Goal: Obtain resource: Obtain resource

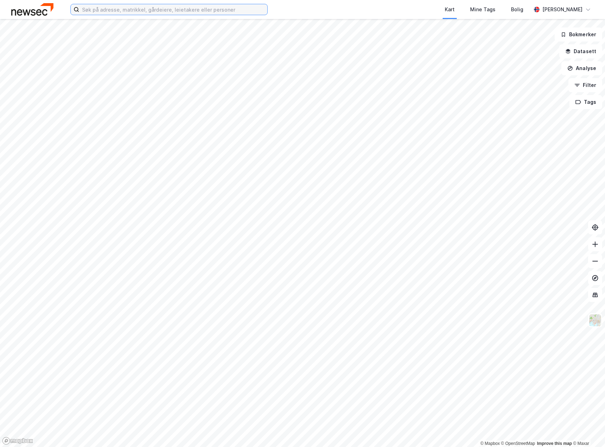
click at [130, 10] on input at bounding box center [173, 9] width 188 height 11
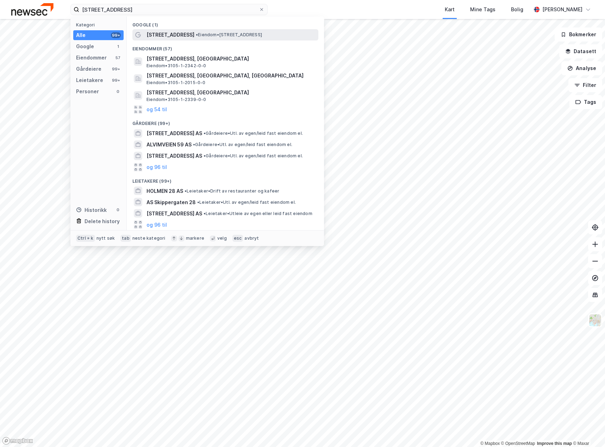
click at [182, 31] on div "[STREET_ADDRESS] • Eiendom • [STREET_ADDRESS]" at bounding box center [231, 35] width 170 height 8
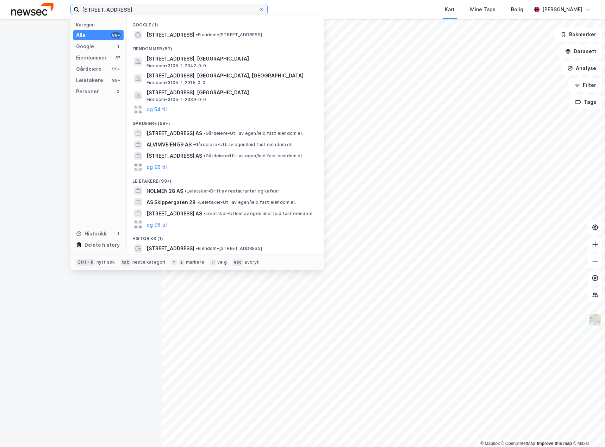
click at [112, 10] on input "[STREET_ADDRESS]" at bounding box center [169, 9] width 180 height 11
click at [113, 10] on input "[STREET_ADDRESS]" at bounding box center [169, 9] width 180 height 11
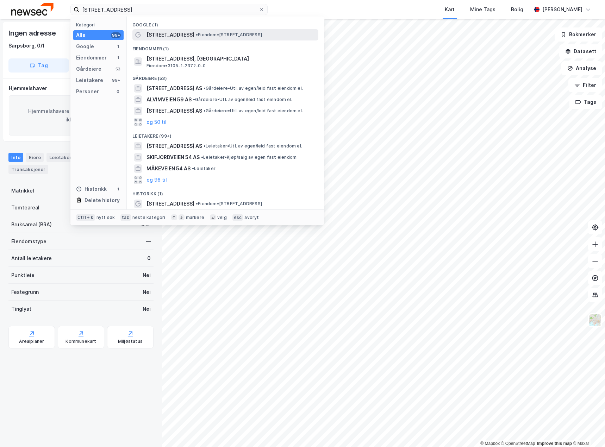
click at [198, 38] on div "[STREET_ADDRESS] • Eiendom • [STREET_ADDRESS]" at bounding box center [231, 35] width 170 height 8
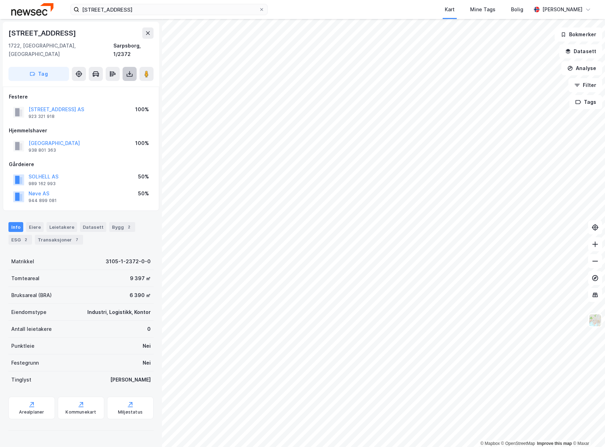
click at [133, 70] on button at bounding box center [129, 74] width 14 height 14
click at [121, 82] on div "Last ned grunnbok" at bounding box center [99, 87] width 75 height 11
click at [98, 96] on div "Last ned matrikkelrapport" at bounding box center [103, 99] width 58 height 6
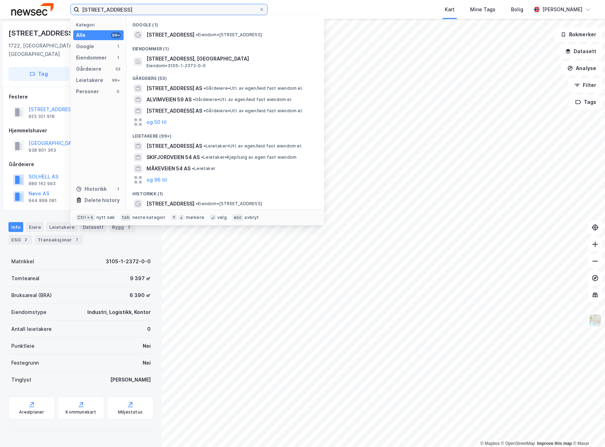
drag, startPoint x: 142, startPoint y: 13, endPoint x: 57, endPoint y: 11, distance: 85.2
click at [57, 11] on div "[STREET_ADDRESS] Kategori Alle 99+ Google 1 Eiendommer 1 Gårdeiere 53 Leietaker…" at bounding box center [302, 9] width 605 height 19
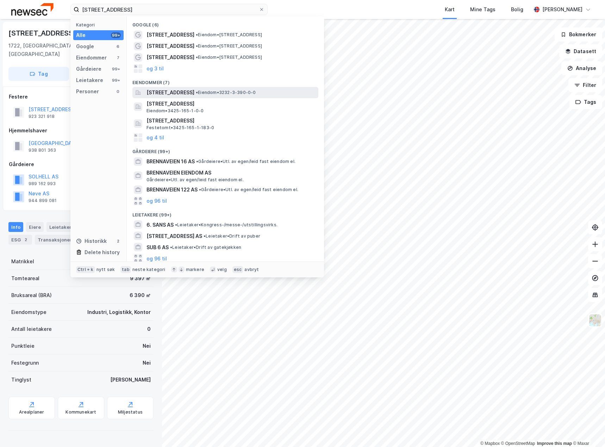
click at [194, 93] on span "[STREET_ADDRESS]" at bounding box center [170, 92] width 48 height 8
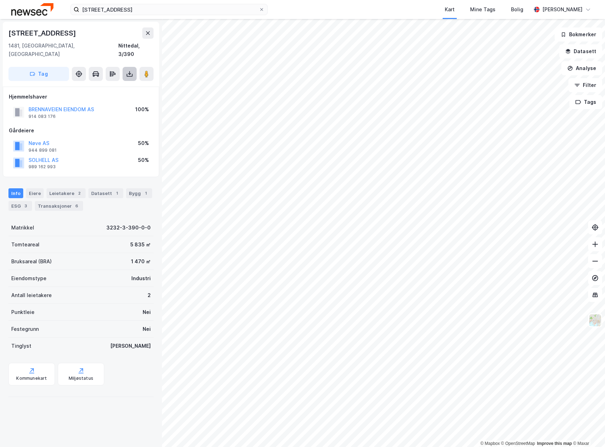
click at [129, 70] on icon at bounding box center [129, 73] width 7 height 7
click at [121, 82] on div "Last ned grunnbok" at bounding box center [99, 87] width 75 height 11
click at [117, 96] on div "Last ned matrikkelrapport" at bounding box center [103, 99] width 58 height 6
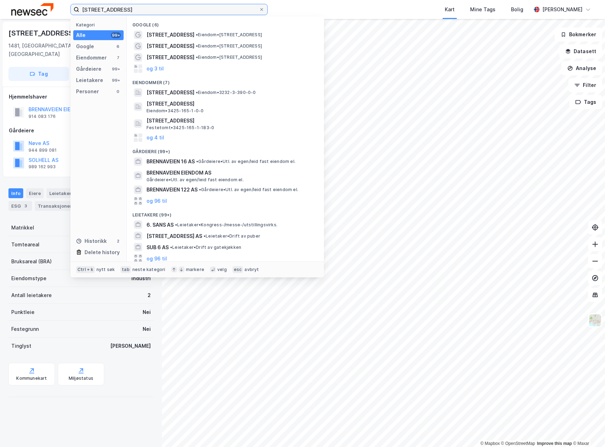
drag, startPoint x: 170, startPoint y: 11, endPoint x: 17, endPoint y: 18, distance: 153.3
click at [17, 18] on div "brennaveien 6 Kategori Alle 99+ Google 6 Eiendommer 7 Gårdeiere 99+ Leietakere …" at bounding box center [302, 9] width 605 height 19
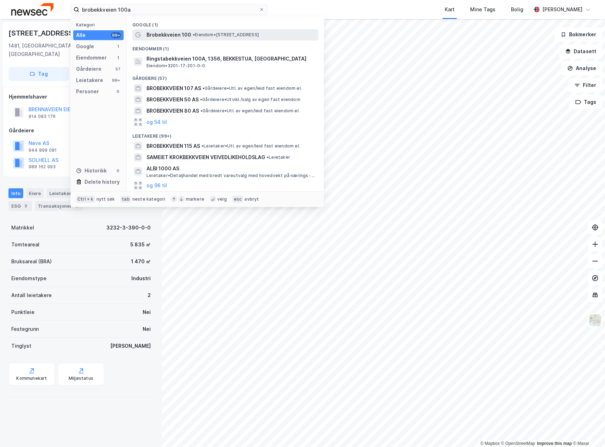
click at [203, 37] on span "• Eiendom • [STREET_ADDRESS]" at bounding box center [226, 35] width 66 height 6
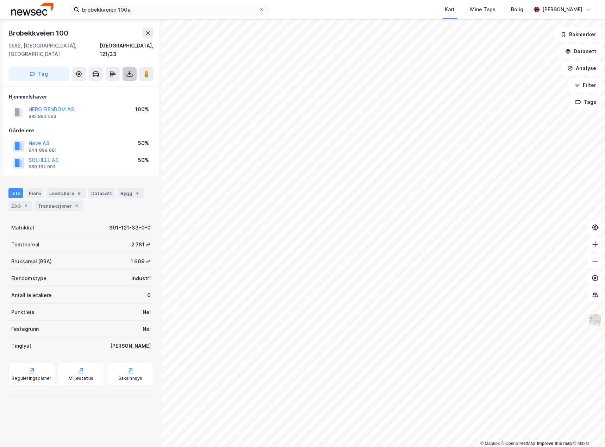
click at [130, 70] on icon at bounding box center [129, 73] width 7 height 7
click at [120, 82] on div "Last ned grunnbok" at bounding box center [99, 87] width 75 height 11
click at [119, 96] on div "Last ned matrikkelrapport" at bounding box center [103, 99] width 58 height 6
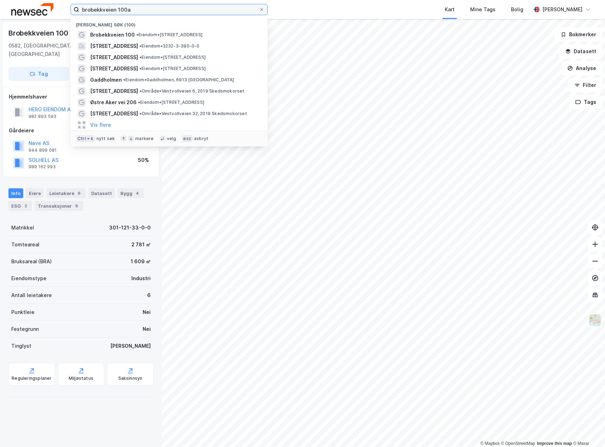
click at [163, 6] on input "brobekkveien 100a" at bounding box center [169, 9] width 180 height 11
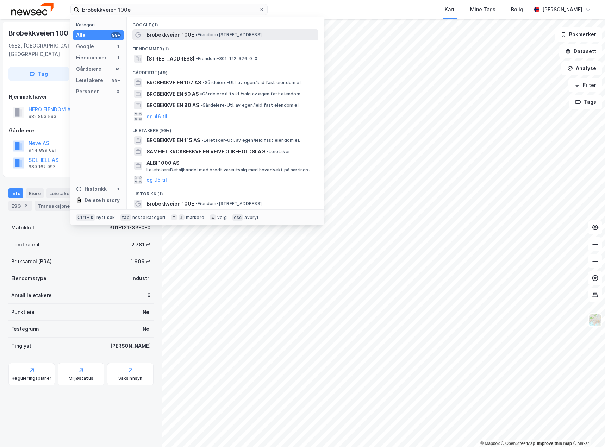
click at [196, 35] on span "•" at bounding box center [196, 34] width 2 height 5
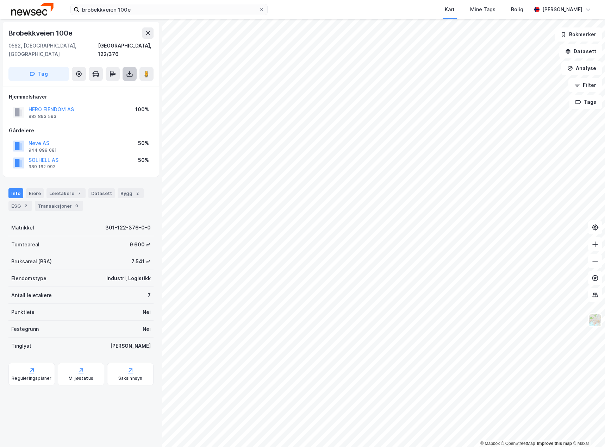
click at [128, 70] on icon at bounding box center [129, 73] width 7 height 7
click at [113, 85] on div "Last ned grunnbok" at bounding box center [94, 88] width 41 height 6
click at [117, 96] on div "Last ned matrikkelrapport" at bounding box center [103, 99] width 58 height 6
click at [54, 44] on div "[GEOGRAPHIC_DATA], 122/376" at bounding box center [80, 50] width 145 height 17
click at [177, 12] on input "brobekkveien 100e" at bounding box center [169, 9] width 180 height 11
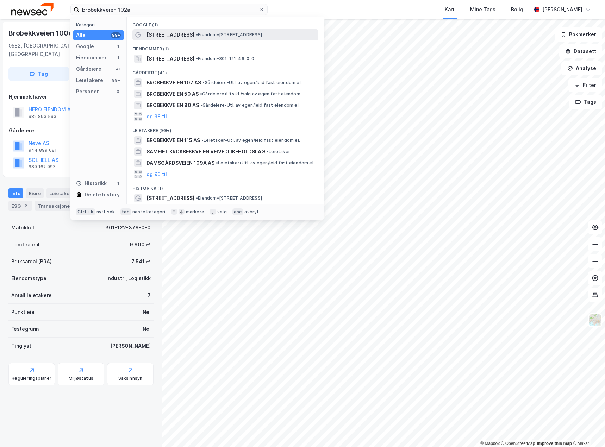
click at [203, 34] on span "• Eiendom • [STREET_ADDRESS]" at bounding box center [229, 35] width 66 height 6
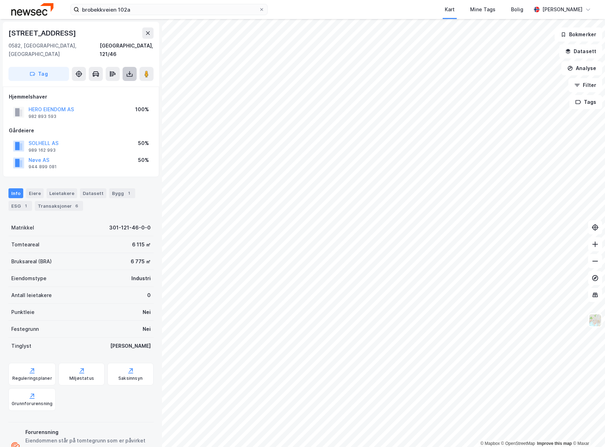
click at [127, 67] on button at bounding box center [129, 74] width 14 height 14
click at [113, 85] on div "Last ned grunnbok" at bounding box center [94, 88] width 41 height 6
click at [128, 70] on icon at bounding box center [129, 73] width 7 height 7
click at [119, 96] on div "Last ned matrikkelrapport" at bounding box center [103, 99] width 58 height 6
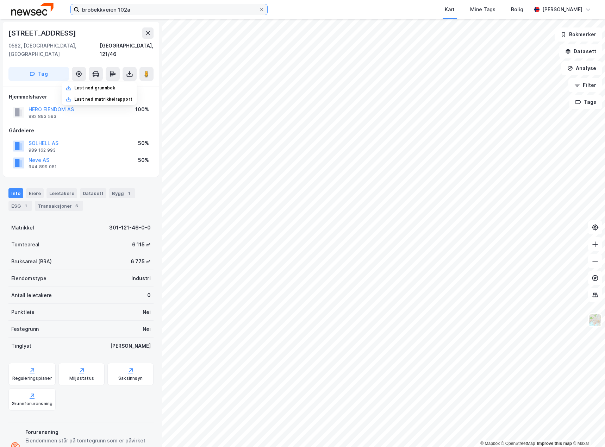
click at [146, 9] on input "brobekkveien 102a" at bounding box center [169, 9] width 180 height 11
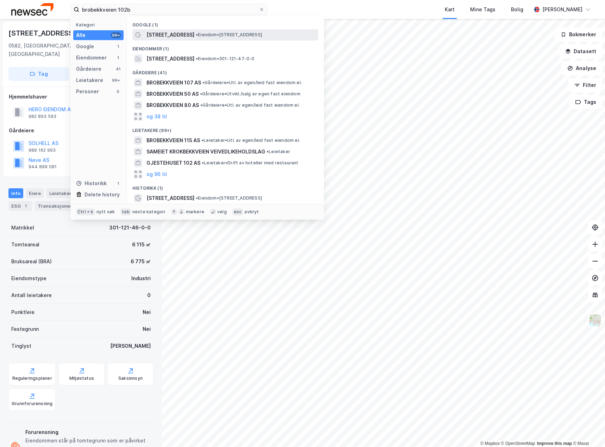
click at [184, 36] on span "[STREET_ADDRESS]" at bounding box center [170, 35] width 48 height 8
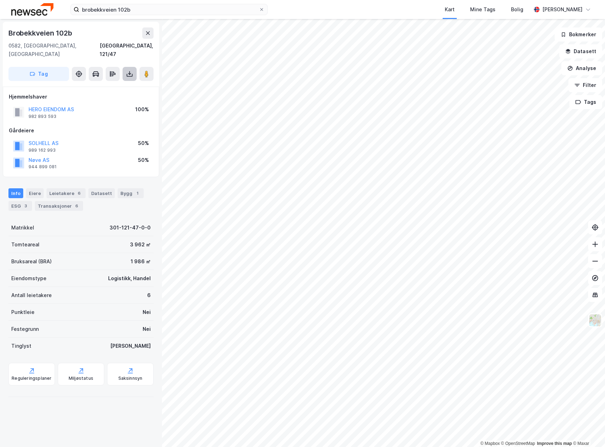
click at [130, 70] on icon at bounding box center [129, 73] width 7 height 7
click at [120, 82] on div "Last ned grunnbok" at bounding box center [99, 87] width 75 height 11
click at [131, 73] on icon at bounding box center [129, 74] width 3 height 2
click at [127, 67] on button at bounding box center [129, 74] width 14 height 14
click at [115, 96] on div "Last ned matrikkelrapport" at bounding box center [103, 99] width 58 height 6
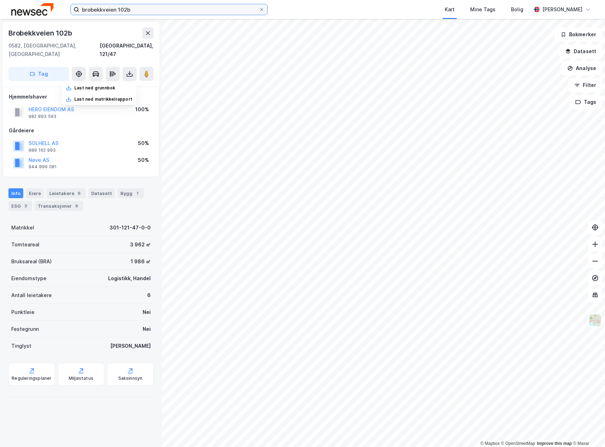
click at [183, 9] on input "brobekkveien 102b" at bounding box center [169, 9] width 180 height 11
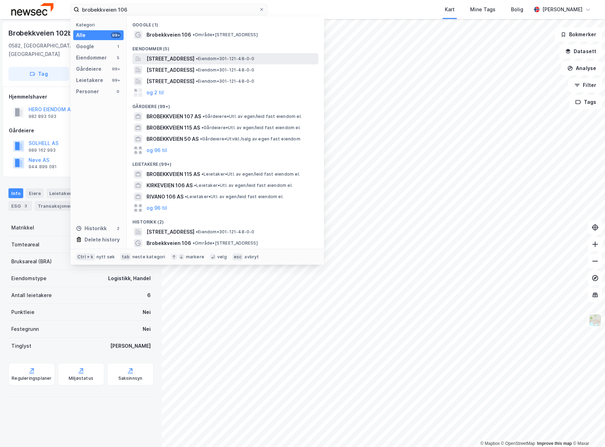
click at [194, 56] on span "[STREET_ADDRESS]" at bounding box center [170, 59] width 48 height 8
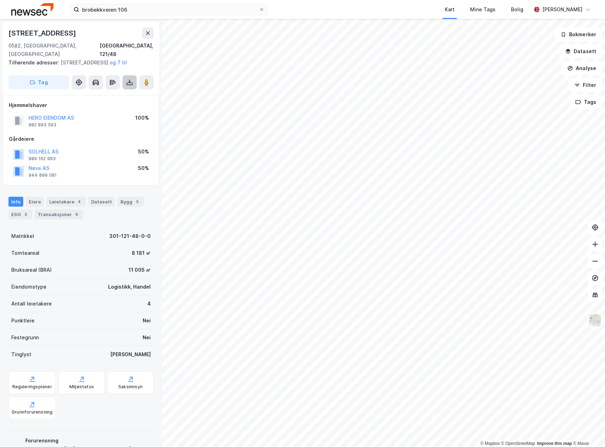
click at [132, 82] on icon at bounding box center [130, 83] width 6 height 3
click at [113, 97] on div "Last ned grunnbok" at bounding box center [94, 97] width 41 height 6
click at [119, 106] on div "Last ned matrikkelrapport" at bounding box center [103, 108] width 58 height 6
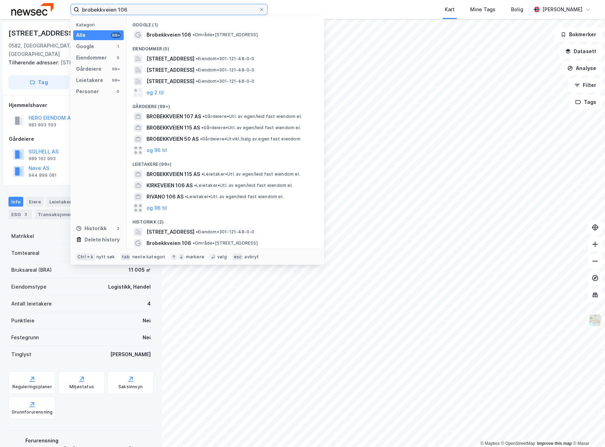
click at [153, 11] on input "brobekkveien 106" at bounding box center [169, 9] width 180 height 11
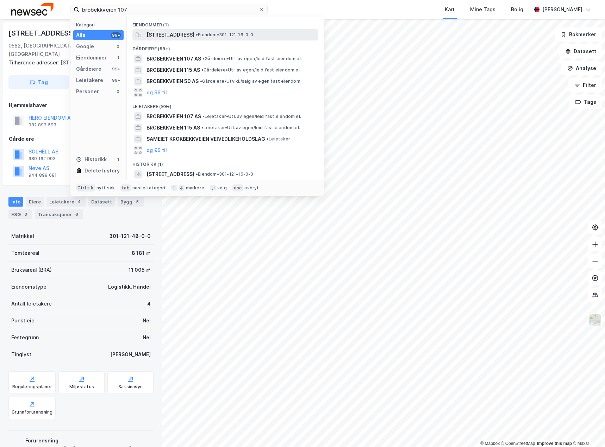
click at [194, 37] on span "[STREET_ADDRESS]" at bounding box center [170, 35] width 48 height 8
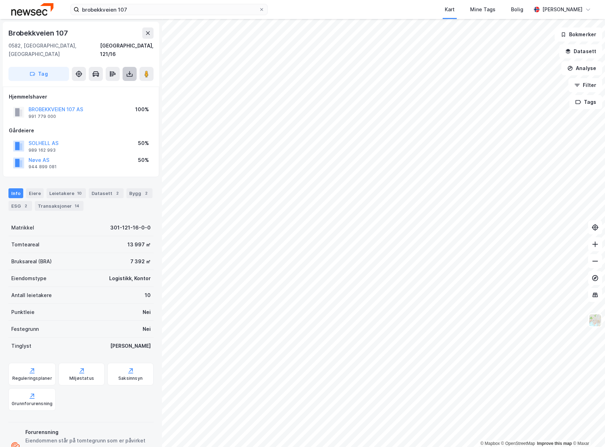
click at [129, 74] on icon at bounding box center [130, 75] width 6 height 3
click at [125, 82] on div "Last ned grunnbok" at bounding box center [99, 87] width 75 height 11
click at [118, 96] on div "Last ned matrikkelrapport" at bounding box center [103, 99] width 58 height 6
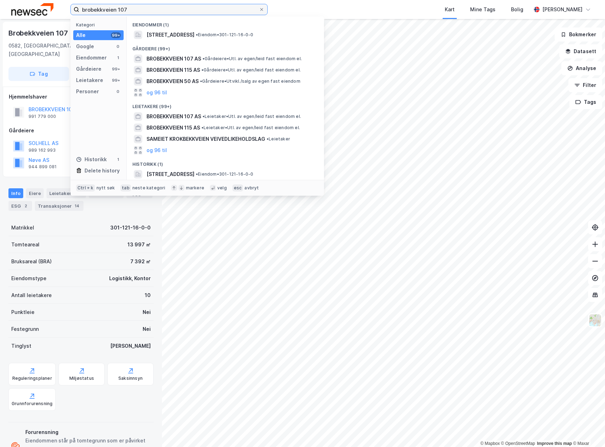
drag, startPoint x: 151, startPoint y: 10, endPoint x: 16, endPoint y: 25, distance: 135.4
click at [16, 25] on div "brobekkveien 107 Kategori Alle 99+ Google 0 Eiendommer 1 Gårdeiere 99+ Leietake…" at bounding box center [302, 223] width 605 height 447
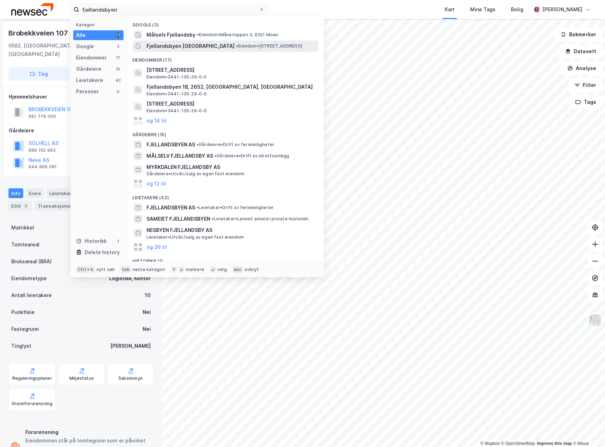
click at [189, 48] on span "Fjellandsbyen [GEOGRAPHIC_DATA]" at bounding box center [190, 46] width 88 height 8
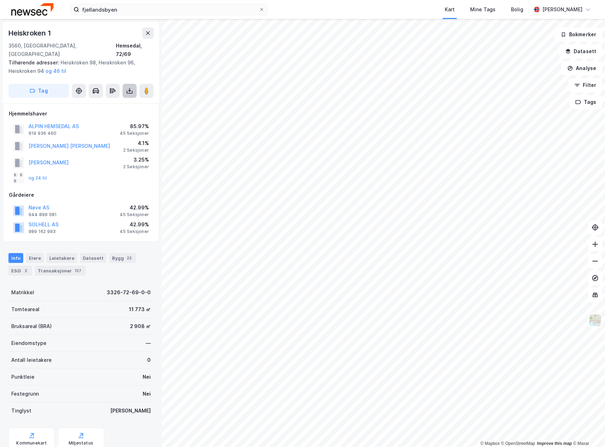
click at [131, 87] on icon at bounding box center [129, 90] width 7 height 7
click at [92, 102] on div "Last ned grunnbok" at bounding box center [94, 105] width 41 height 6
click at [114, 113] on div "Last ned matrikkelrapport" at bounding box center [103, 116] width 58 height 6
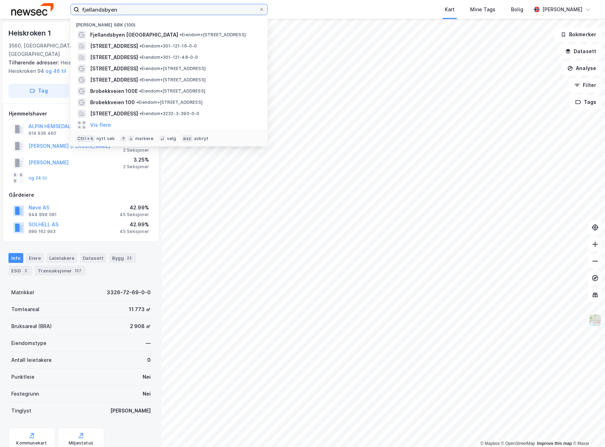
drag, startPoint x: 167, startPoint y: 12, endPoint x: 0, endPoint y: 9, distance: 167.6
click at [0, 9] on html "fjellandsbyen [GEOGRAPHIC_DATA] søk (100) Fjellandsbyen [GEOGRAPHIC_DATA] • Eie…" at bounding box center [302, 223] width 605 height 447
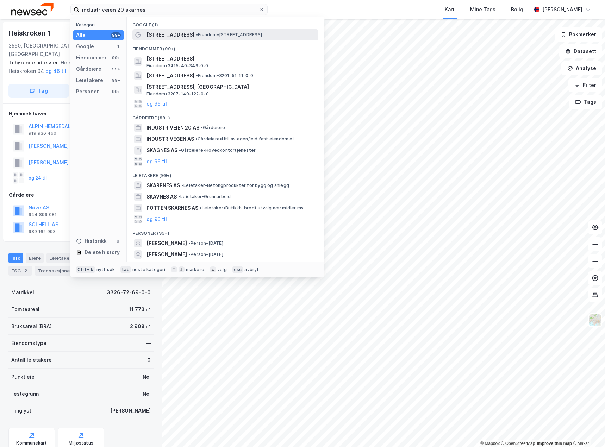
click at [240, 35] on span "• Eiendom • [STREET_ADDRESS]" at bounding box center [229, 35] width 66 height 6
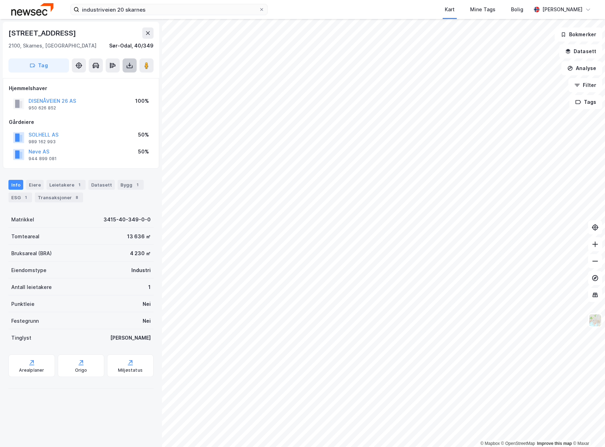
click at [129, 64] on icon at bounding box center [129, 65] width 7 height 7
click at [124, 79] on div "Last ned grunnbok" at bounding box center [99, 79] width 75 height 11
click at [119, 91] on div "Last ned matrikkelrapport" at bounding box center [103, 91] width 58 height 6
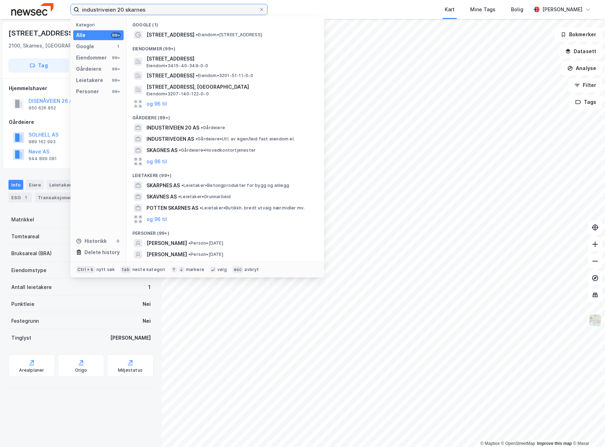
drag, startPoint x: 174, startPoint y: 8, endPoint x: 3, endPoint y: 14, distance: 171.5
click at [3, 15] on div "industriveien 20 skarnes Kategori Alle 99+ Google 1 Eiendommer 99+ Gårdeiere 99…" at bounding box center [302, 9] width 605 height 19
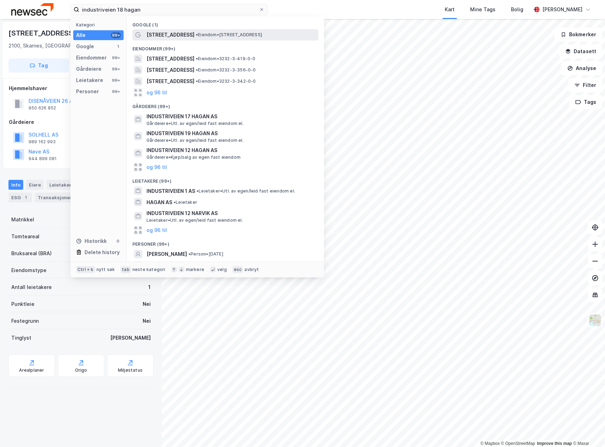
click at [246, 33] on span "• Eiendom • [STREET_ADDRESS]" at bounding box center [229, 35] width 66 height 6
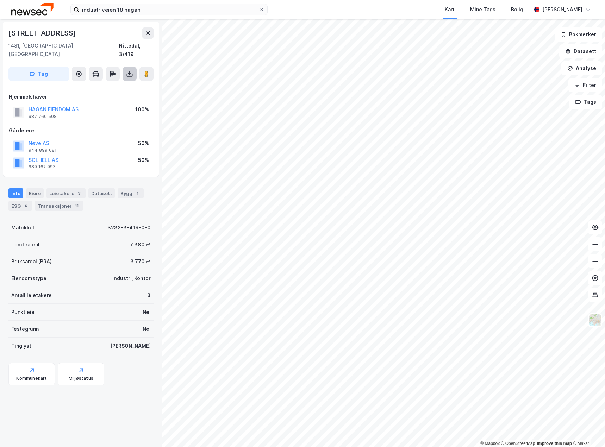
click at [131, 70] on icon at bounding box center [129, 73] width 7 height 7
click at [118, 82] on div "Last ned grunnbok" at bounding box center [99, 87] width 75 height 11
click at [118, 96] on div "Last ned matrikkelrapport" at bounding box center [103, 99] width 58 height 6
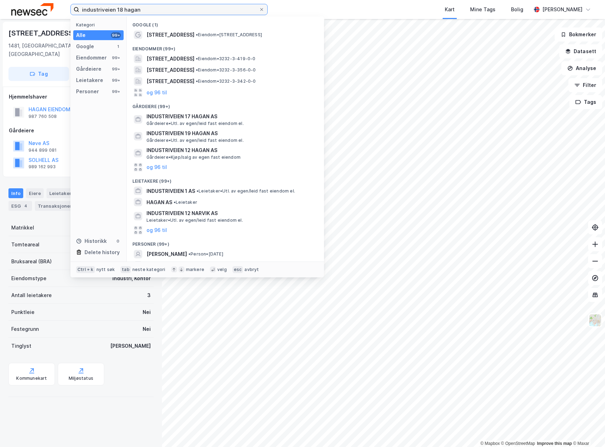
drag, startPoint x: 174, startPoint y: 7, endPoint x: 31, endPoint y: 1, distance: 143.8
click at [32, 1] on div "industriveien 18 hagan Kategori Alle 99+ Google 1 Eiendommer 99+ Gårdeiere 99+ …" at bounding box center [302, 9] width 605 height 19
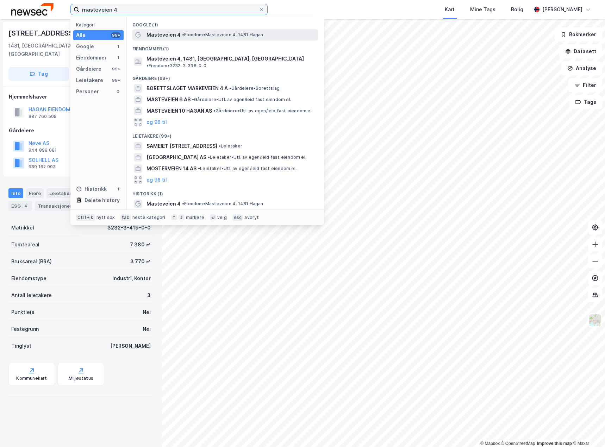
type input "masteveien 4"
click at [204, 37] on span "• Eiendom • [STREET_ADDRESS]" at bounding box center [222, 35] width 81 height 6
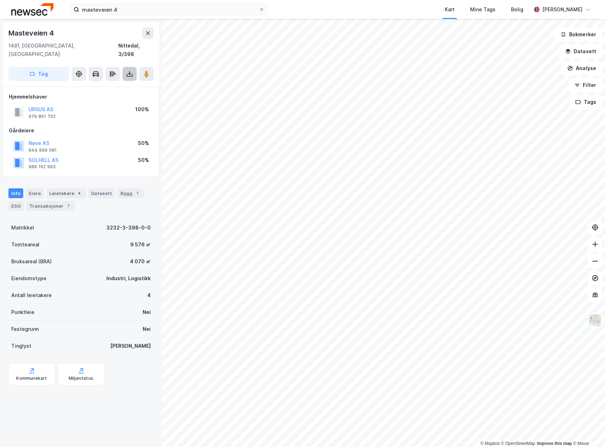
click at [133, 67] on button at bounding box center [129, 74] width 14 height 14
click at [121, 82] on div "Last ned grunnbok" at bounding box center [99, 87] width 75 height 11
click at [117, 96] on div "Last ned matrikkelrapport" at bounding box center [103, 99] width 58 height 6
click at [92, 96] on div "Last ned matrikkelrapport" at bounding box center [103, 99] width 58 height 6
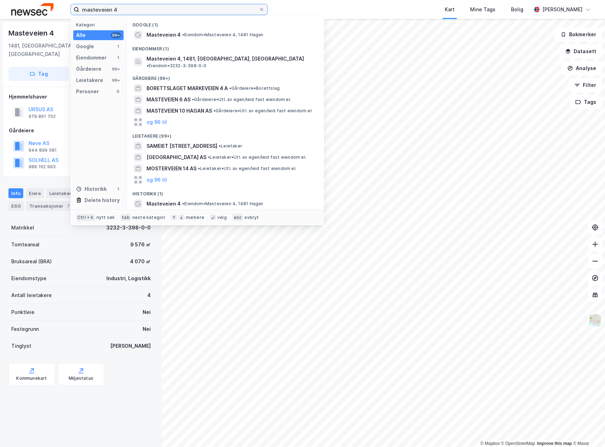
click at [191, 11] on input "masteveien 4" at bounding box center [169, 9] width 180 height 11
click at [263, 8] on icon at bounding box center [261, 9] width 4 height 4
click at [259, 8] on input "masteveien 4" at bounding box center [169, 9] width 180 height 11
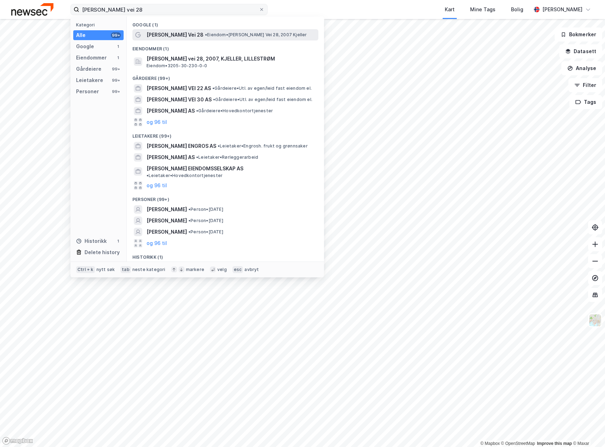
click at [205, 36] on span "• Eiendom • [PERSON_NAME] Vei 28, 2007 [PERSON_NAME]" at bounding box center [256, 35] width 102 height 6
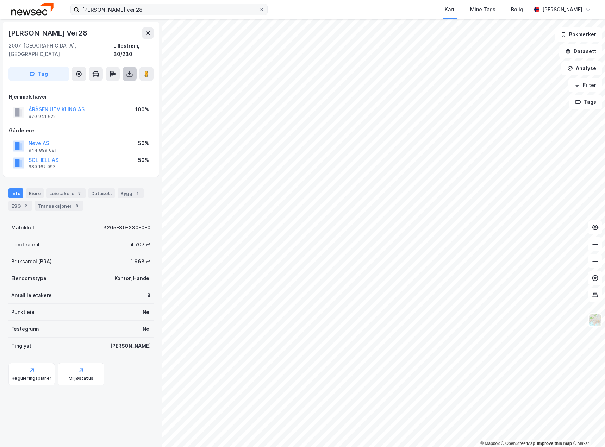
click at [131, 70] on icon at bounding box center [129, 73] width 7 height 7
click at [113, 85] on div "Last ned grunnbok" at bounding box center [94, 88] width 41 height 6
click at [116, 96] on div "Last ned matrikkelrapport" at bounding box center [103, 99] width 58 height 6
click at [146, 9] on input "[PERSON_NAME] vei 28" at bounding box center [169, 9] width 180 height 11
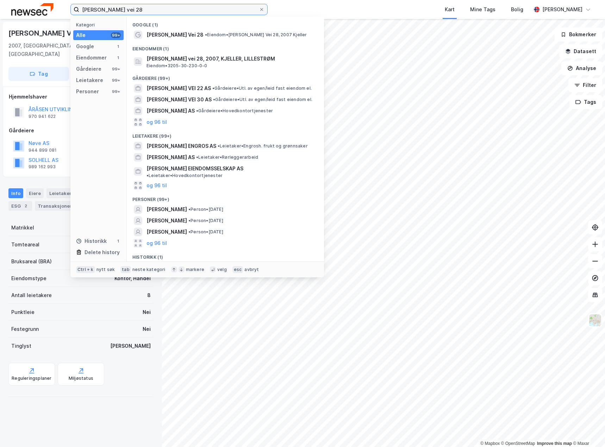
drag, startPoint x: 146, startPoint y: 9, endPoint x: 0, endPoint y: 4, distance: 145.5
click at [0, 4] on div "[PERSON_NAME] vei 28 Kategori Alle 99+ Google 1 Eiendommer 1 Gårdeiere 99+ Leie…" at bounding box center [302, 9] width 605 height 19
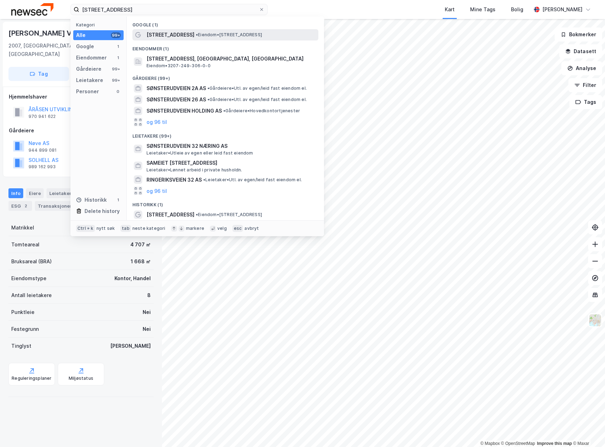
click at [180, 35] on span "[STREET_ADDRESS]" at bounding box center [170, 35] width 48 height 8
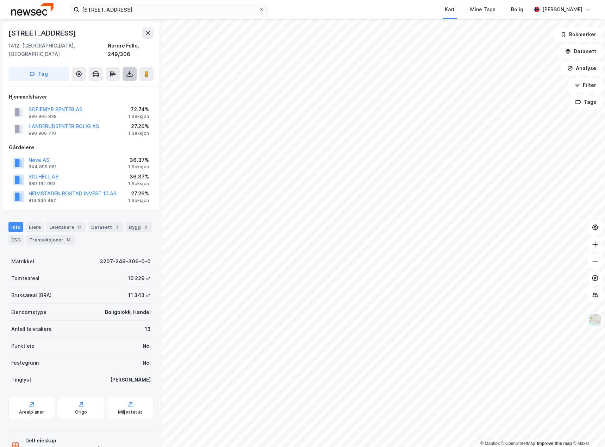
click at [130, 67] on button at bounding box center [129, 74] width 14 height 14
click at [92, 85] on div "Last ned grunnbok" at bounding box center [94, 88] width 41 height 6
click at [121, 96] on div "Last ned matrikkelrapport" at bounding box center [103, 99] width 58 height 6
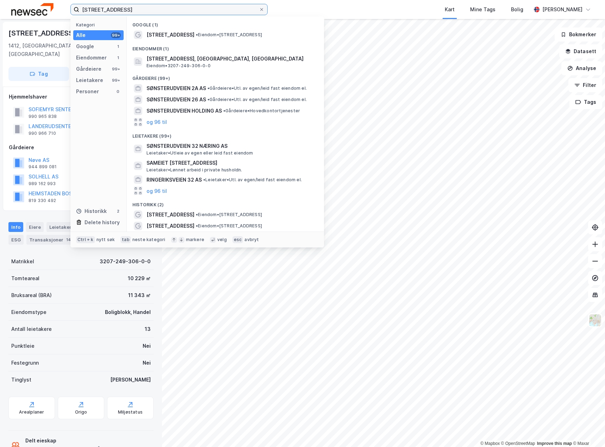
drag, startPoint x: 176, startPoint y: 11, endPoint x: 13, endPoint y: 11, distance: 163.0
click at [13, 11] on div "[STREET_ADDRESS] Kategori Alle 99+ Google 1 Eiendommer 1 Gårdeiere 99+ Leietake…" at bounding box center [302, 9] width 605 height 19
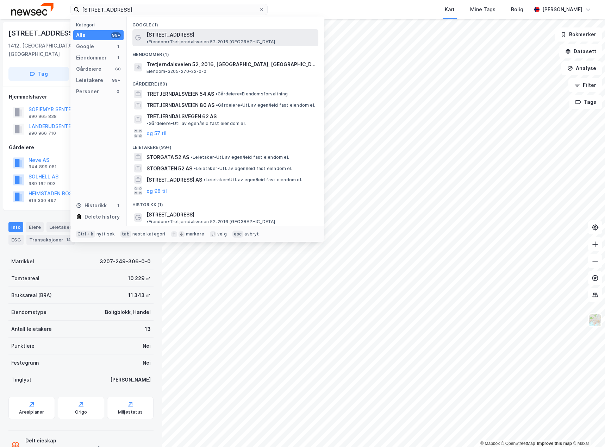
click at [236, 39] on span "• Eiendom • [STREET_ADDRESS], 2016 [GEOGRAPHIC_DATA]" at bounding box center [210, 42] width 129 height 6
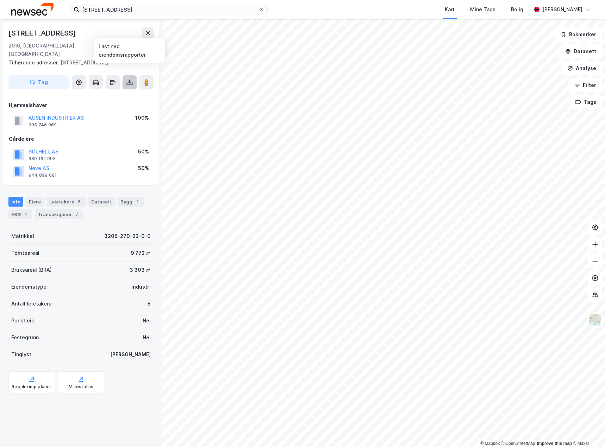
click at [130, 79] on icon at bounding box center [129, 82] width 7 height 7
click at [112, 94] on div "Last ned grunnbok" at bounding box center [94, 97] width 41 height 6
click at [120, 105] on div "Last ned matrikkelrapport" at bounding box center [103, 108] width 58 height 6
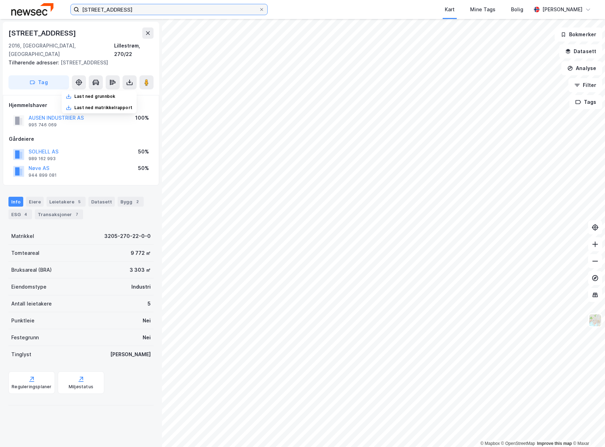
click at [158, 12] on input "[STREET_ADDRESS]" at bounding box center [169, 9] width 180 height 11
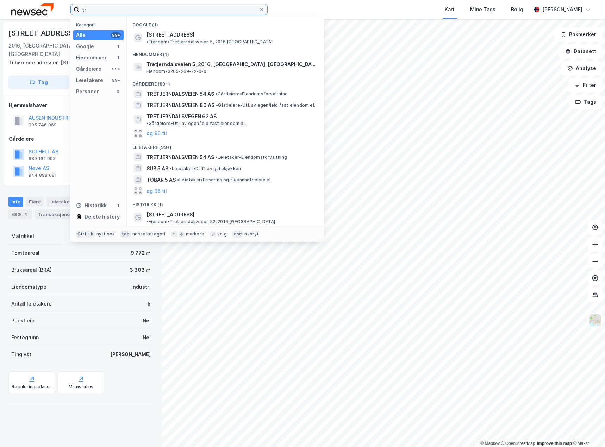
type input "t"
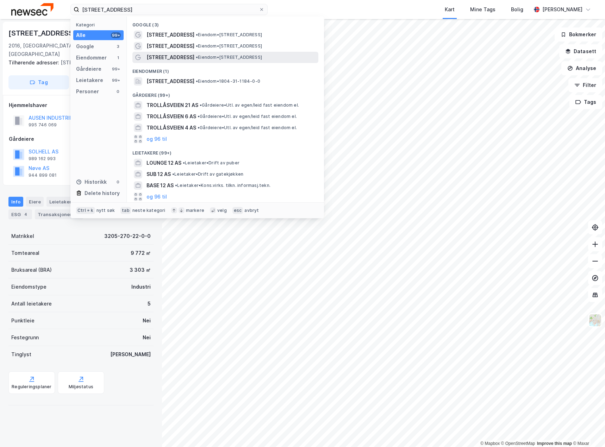
click at [196, 56] on span "• Eiendom • [STREET_ADDRESS]" at bounding box center [229, 58] width 66 height 6
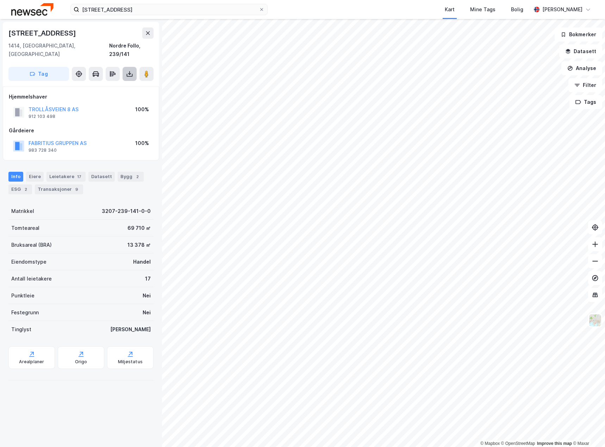
click at [128, 70] on icon at bounding box center [129, 73] width 7 height 7
click at [115, 85] on div "Last ned grunnbok" at bounding box center [94, 88] width 41 height 6
click at [116, 96] on div "Last ned matrikkelrapport" at bounding box center [103, 99] width 58 height 6
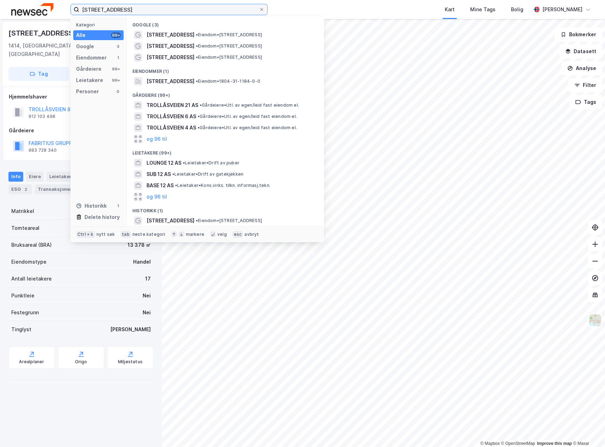
drag, startPoint x: 126, startPoint y: 8, endPoint x: 19, endPoint y: -5, distance: 107.2
click at [19, 0] on html "trollåsveien 12 Kategori Alle 99+ Google 3 Eiendommer 1 Gårdeiere 99+ Leietaker…" at bounding box center [302, 223] width 605 height 447
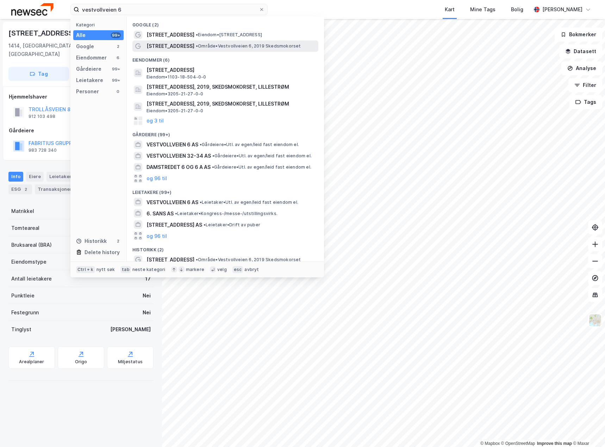
click at [228, 48] on span "• Område • Vestvollveien 6, 2019 Skedsmokorset" at bounding box center [248, 46] width 105 height 6
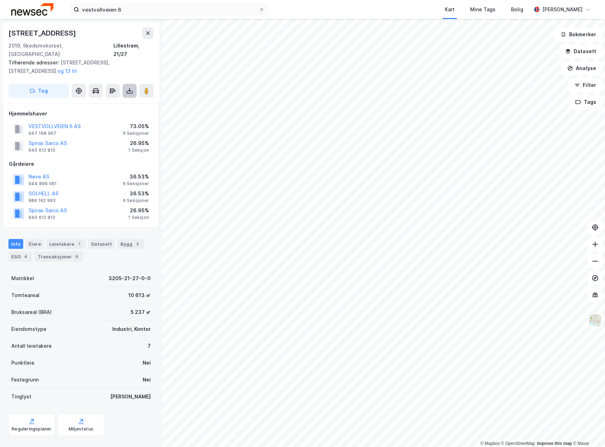
click at [132, 84] on button at bounding box center [129, 91] width 14 height 14
click at [121, 99] on div "Last ned grunnbok" at bounding box center [99, 104] width 75 height 11
click at [121, 113] on div "Last ned matrikkelrapport" at bounding box center [103, 116] width 58 height 6
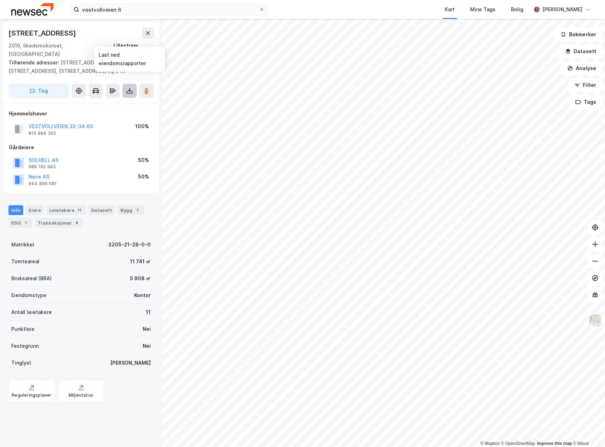
click at [129, 90] on icon at bounding box center [130, 91] width 6 height 3
click at [122, 99] on div "Last ned grunnbok" at bounding box center [99, 104] width 75 height 11
click at [114, 111] on div "Last ned matrikkelrapport" at bounding box center [99, 116] width 75 height 11
click at [101, 113] on div "Last ned matrikkelrapport" at bounding box center [103, 116] width 58 height 6
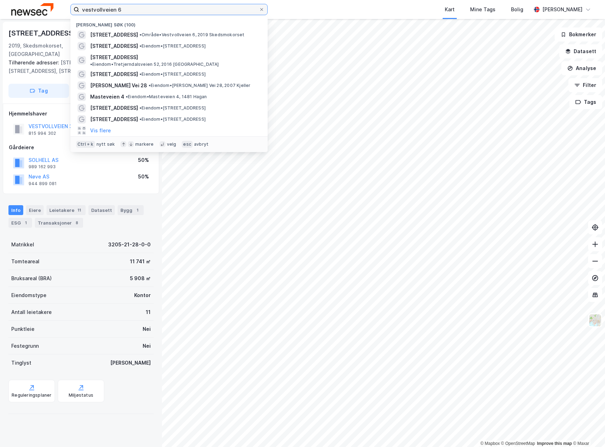
drag, startPoint x: 145, startPoint y: 7, endPoint x: 57, endPoint y: 12, distance: 88.8
click at [57, 12] on div "vestvollveien 6 Nylige søk (100) Vestvollveien 6 • Område • [STREET_ADDRESS], 2…" at bounding box center [302, 9] width 605 height 19
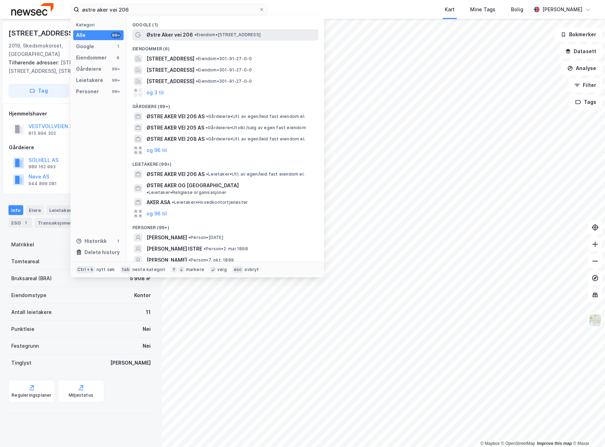
click at [190, 38] on span "Østre Aker vei 206" at bounding box center [169, 35] width 46 height 8
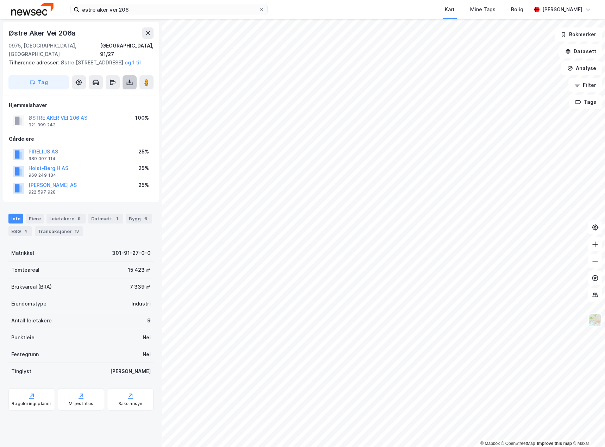
click at [134, 81] on button at bounding box center [129, 82] width 14 height 14
click at [122, 98] on div "Last ned grunnbok" at bounding box center [99, 96] width 75 height 11
click at [121, 108] on div "Last ned matrikkelrapport" at bounding box center [103, 108] width 58 height 6
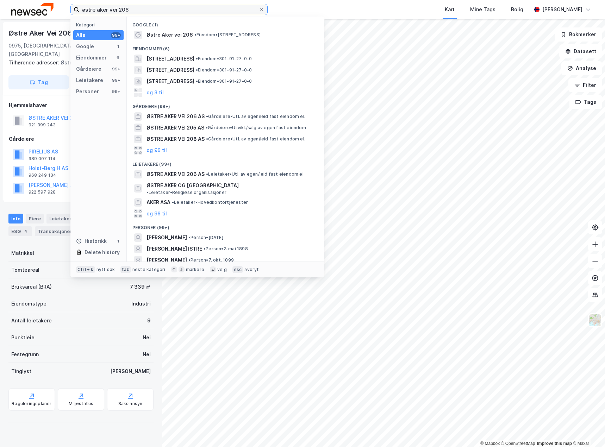
drag, startPoint x: 178, startPoint y: 11, endPoint x: 33, endPoint y: 9, distance: 145.4
click at [33, 9] on div "østre aker vei 206 Kategori Alle 99+ Google 1 Eiendommer 6 Gårdeiere 99+ Leieta…" at bounding box center [302, 9] width 605 height 19
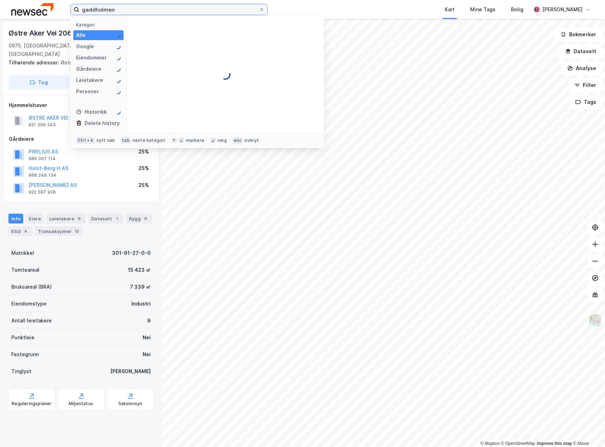
type input "gaddholmen"
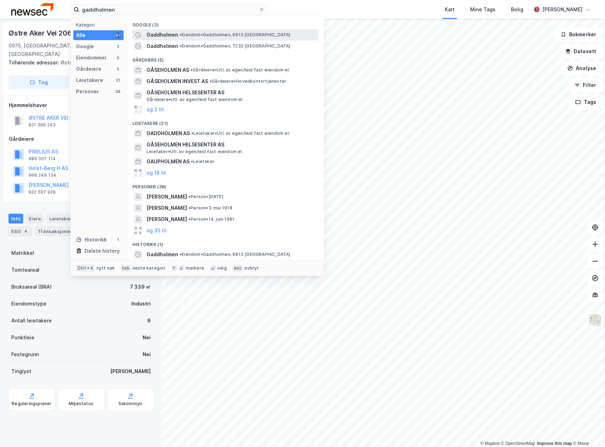
click at [186, 35] on span "• Eiendom • [GEOGRAPHIC_DATA], 6913 [GEOGRAPHIC_DATA]" at bounding box center [235, 35] width 111 height 6
